Goal: Task Accomplishment & Management: Use online tool/utility

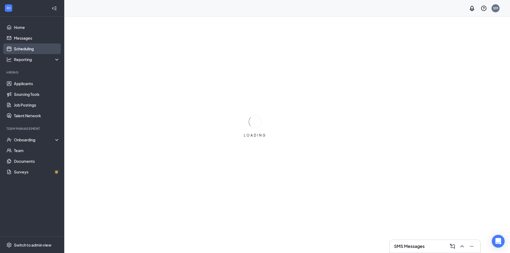
click at [51, 47] on link "Scheduling" at bounding box center [37, 48] width 46 height 11
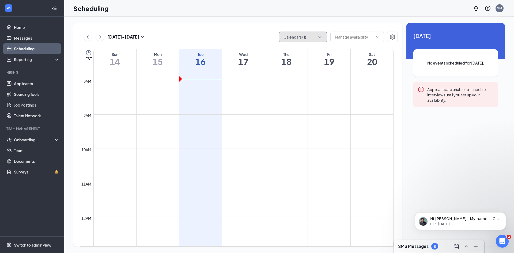
click at [314, 37] on button "Calendars (1)" at bounding box center [303, 37] width 48 height 11
click at [302, 72] on input "[PERSON_NAME]" at bounding box center [302, 72] width 38 height 5
checkbox input "false"
checkbox input "true"
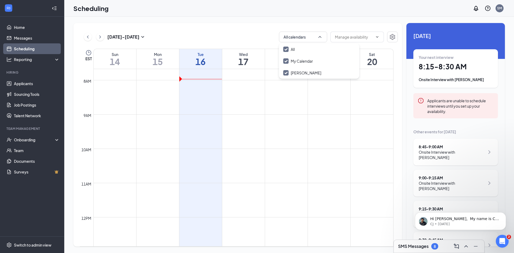
click at [246, 24] on div "[DATE] - [DATE] All calendars EST Sun 14 Mon 15 Tue 16 Wed 17 Thu 18 Fri 19 Sat…" at bounding box center [237, 135] width 329 height 224
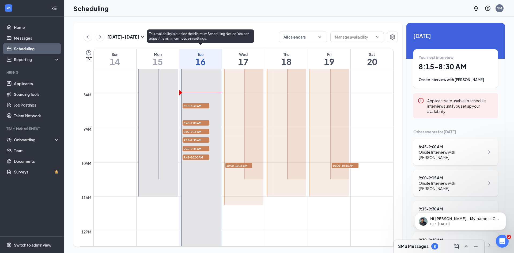
scroll to position [237, 0]
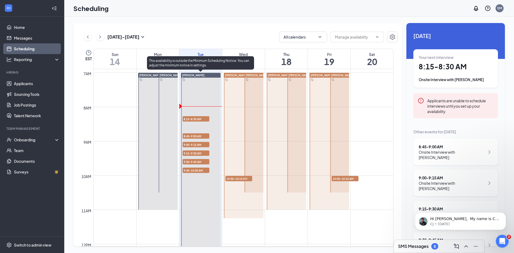
click at [188, 136] on span "8:45-9:00 AM" at bounding box center [196, 135] width 27 height 5
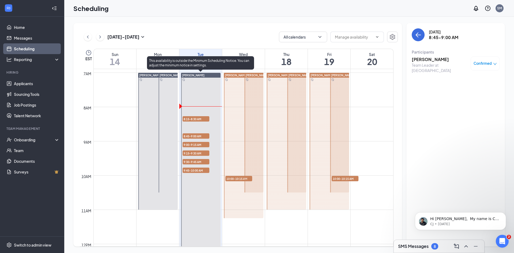
click at [189, 144] on span "9:00-9:15 AM" at bounding box center [196, 144] width 27 height 5
click at [190, 152] on span "9:15-9:30 AM" at bounding box center [196, 153] width 27 height 5
click at [190, 163] on span "9:30-9:45 AM" at bounding box center [196, 161] width 27 height 5
click at [196, 170] on span "9:45-10:00 AM" at bounding box center [196, 170] width 27 height 5
click at [202, 120] on span "8:15-8:30 AM" at bounding box center [196, 118] width 27 height 5
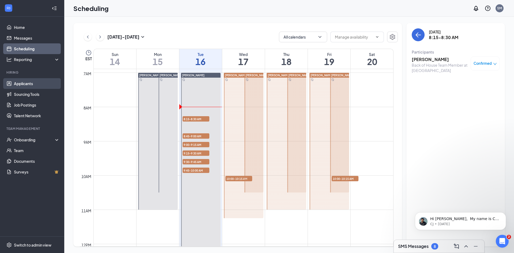
click at [25, 85] on link "Applicants" at bounding box center [37, 83] width 46 height 11
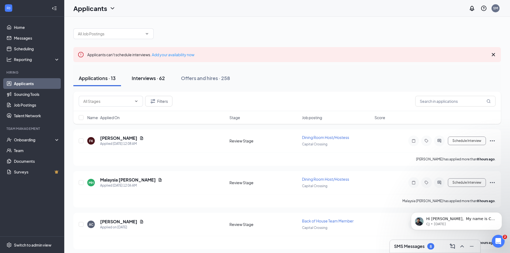
click at [153, 81] on div "Interviews · 62" at bounding box center [148, 78] width 33 height 7
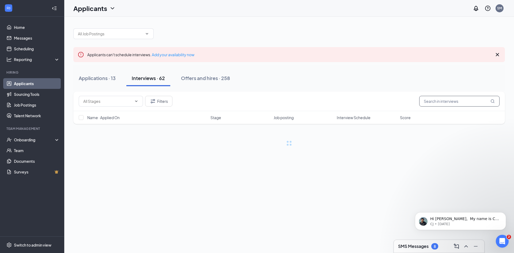
click at [445, 102] on input "text" at bounding box center [459, 101] width 80 height 11
type input "[PERSON_NAME]"
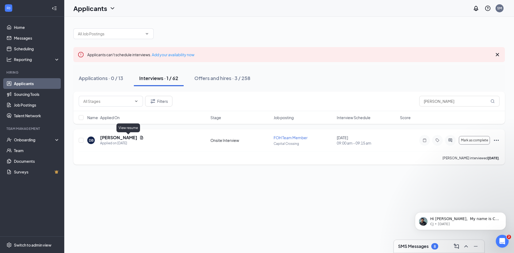
click at [140, 136] on icon "Document" at bounding box center [141, 137] width 3 height 3
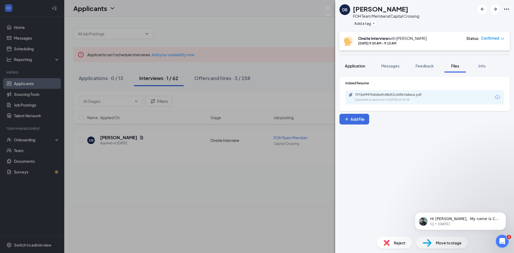
click at [354, 68] on span "Application" at bounding box center [355, 65] width 20 height 5
